Goal: Browse casually

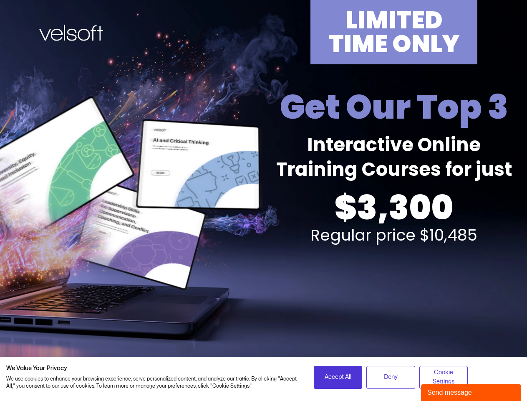
click at [263, 200] on div "LIMITED TIME ONLY Get Our Top 3 Interactive Online Training Courses for just $3…" at bounding box center [264, 184] width 518 height 369
click at [338, 377] on span "Accept All" at bounding box center [338, 376] width 27 height 9
click at [391, 377] on span "Deny" at bounding box center [391, 376] width 14 height 9
click at [444, 377] on span "Cookie Settings" at bounding box center [444, 377] width 38 height 19
click at [471, 392] on div "Send message" at bounding box center [471, 392] width 88 height 10
